Goal: Information Seeking & Learning: Stay updated

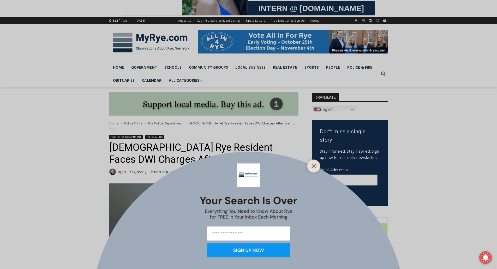
scroll to position [78, 0]
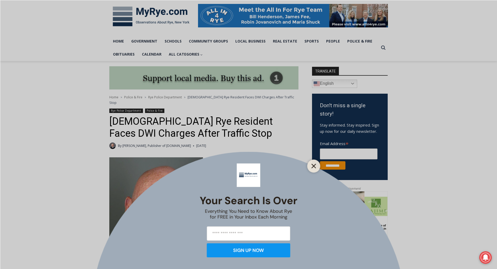
click at [315, 169] on button "Close" at bounding box center [313, 165] width 7 height 7
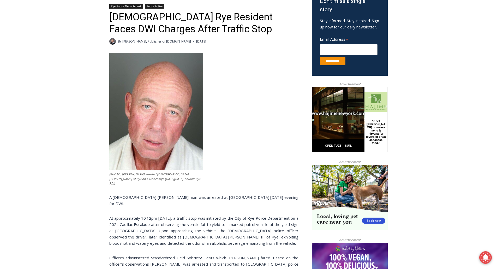
scroll to position [235, 0]
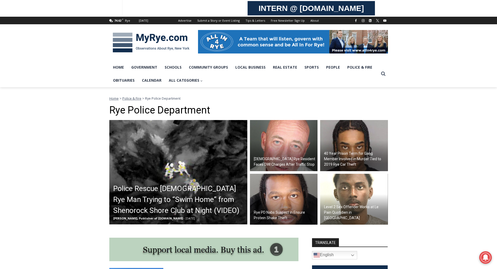
scroll to position [104, 0]
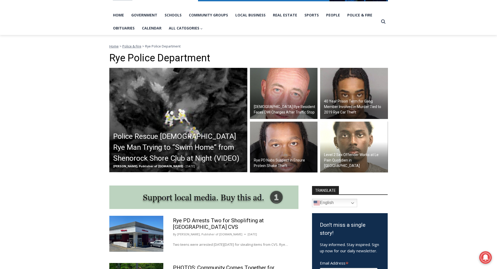
click at [143, 153] on h2 "Police Rescue [DEMOGRAPHIC_DATA] Rye Man Trying to “Swim Home” from Shenorock S…" at bounding box center [179, 147] width 133 height 33
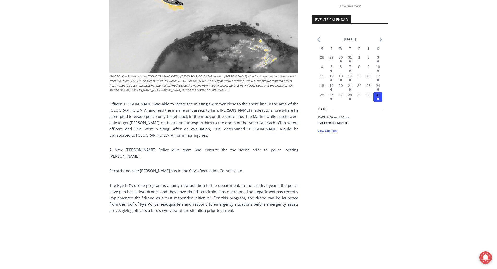
scroll to position [653, 0]
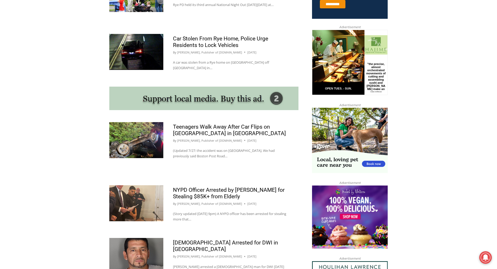
scroll to position [418, 0]
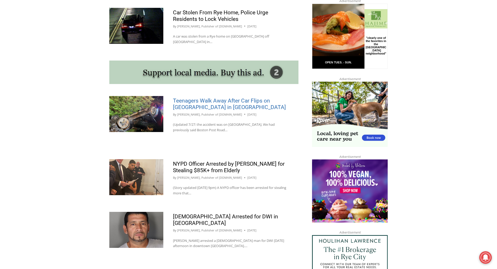
click at [191, 110] on link "Teenagers Walk Away After Car Flips on Purchase Street in Rye" at bounding box center [229, 104] width 113 height 13
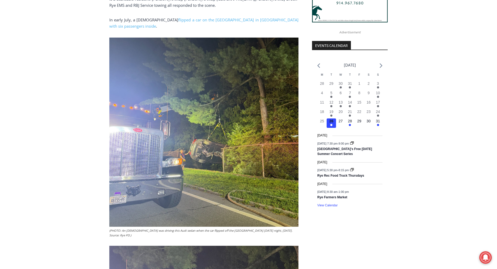
scroll to position [287, 0]
